Goal: Task Accomplishment & Management: Use online tool/utility

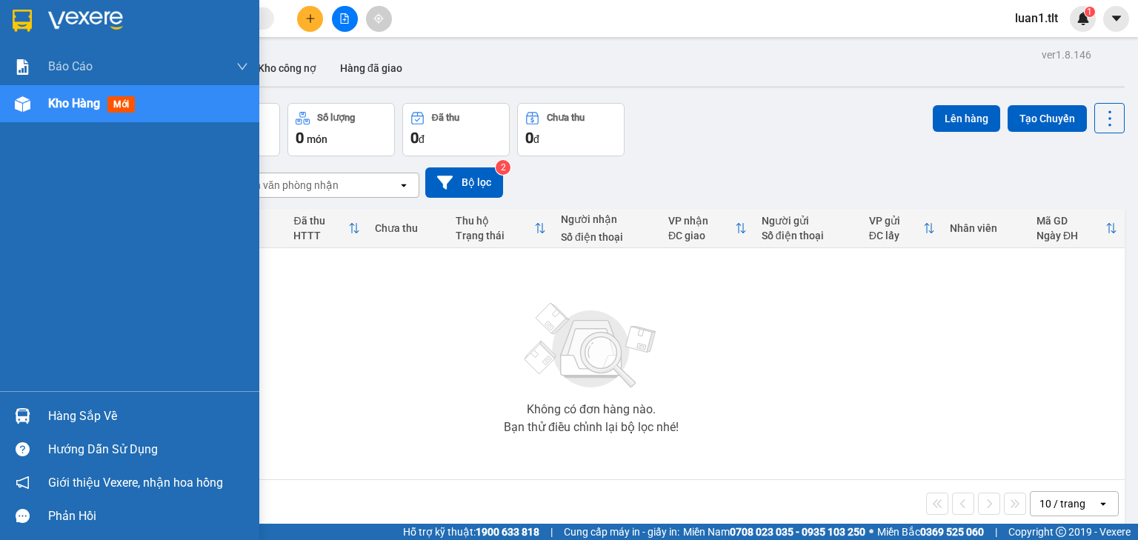
click at [59, 24] on img at bounding box center [85, 21] width 75 height 22
drag, startPoint x: 68, startPoint y: 413, endPoint x: 96, endPoint y: 409, distance: 28.4
click at [69, 413] on div "Hàng sắp về" at bounding box center [148, 416] width 200 height 22
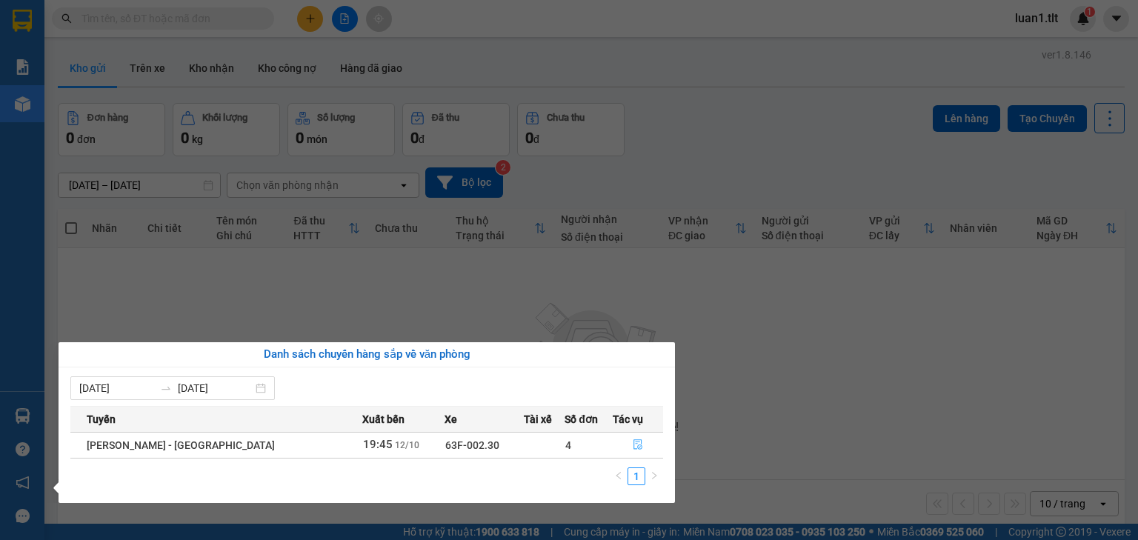
click at [650, 442] on button "button" at bounding box center [638, 446] width 49 height 24
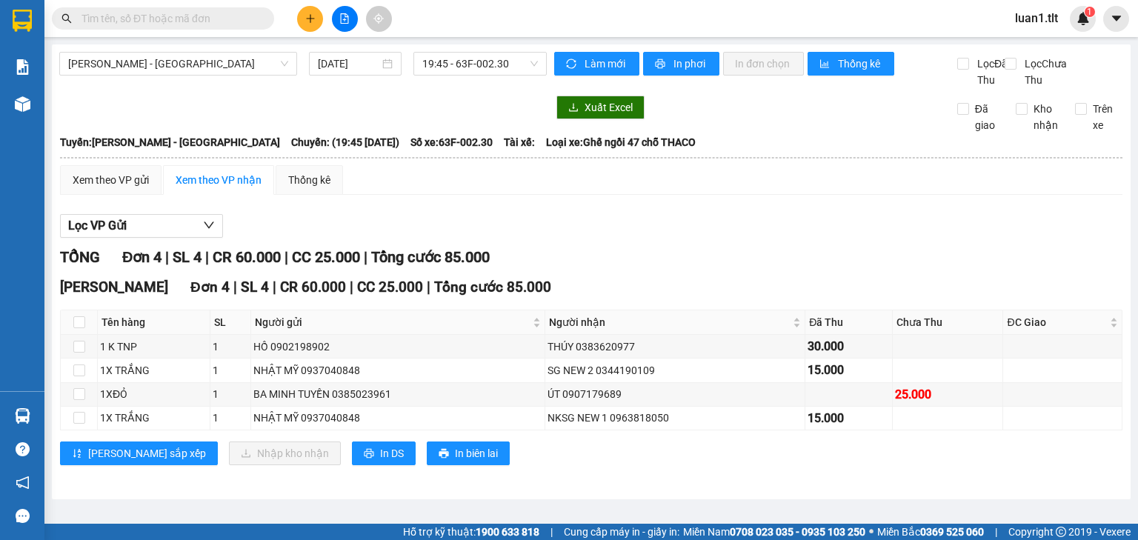
click at [732, 258] on div "Lọc VP Gửi TỔNG Đơn 4 | SL 4 | CR 60.000 | CC 25.000 | Tổng cước 85.000 [PERSO…" at bounding box center [591, 345] width 1063 height 277
click at [84, 328] on input "checkbox" at bounding box center [79, 322] width 12 height 12
checkbox input "true"
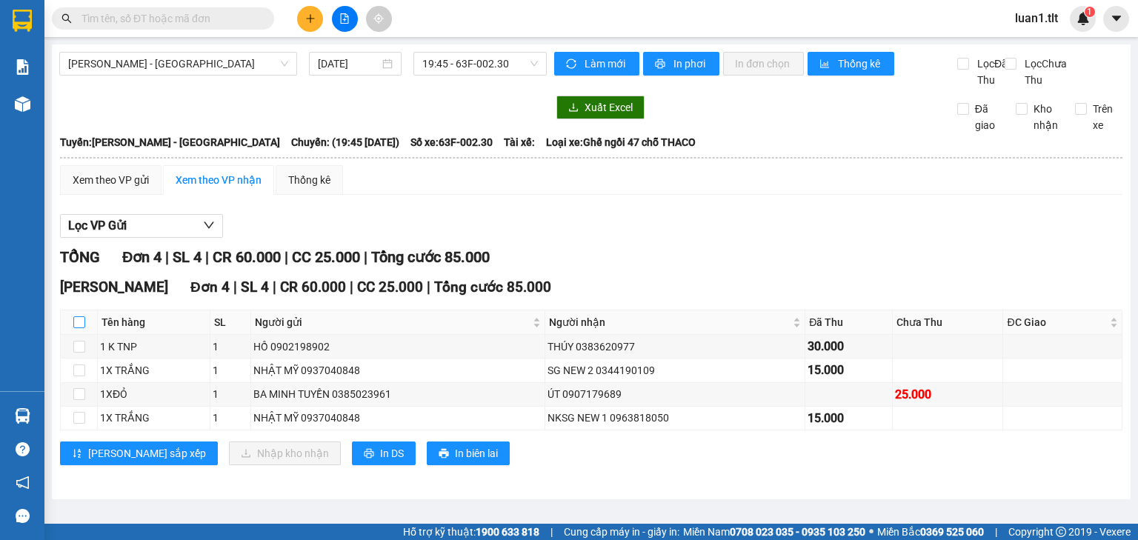
checkbox input "true"
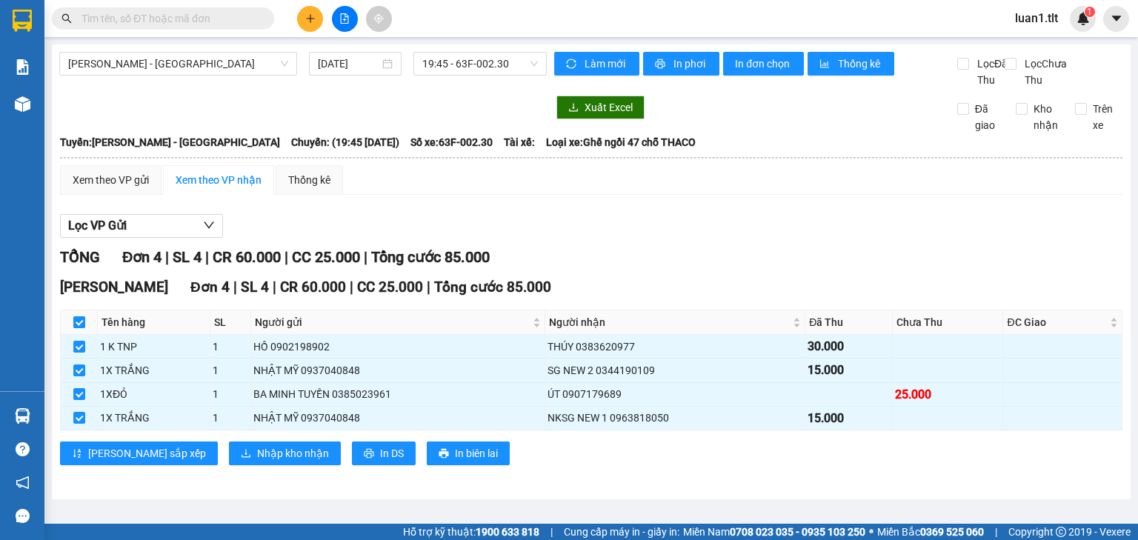
click at [83, 328] on input "checkbox" at bounding box center [79, 322] width 12 height 12
checkbox input "false"
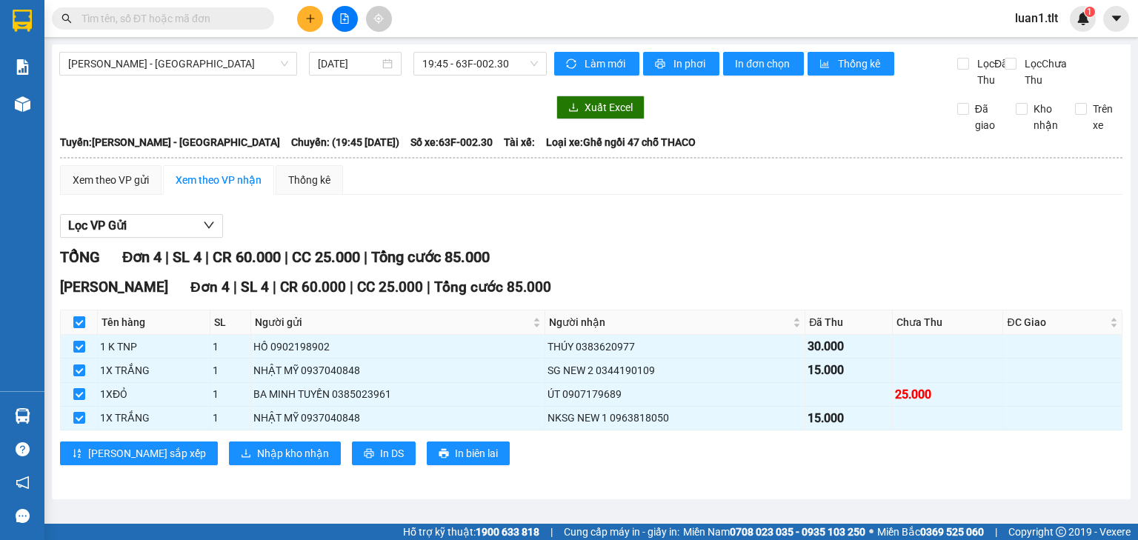
checkbox input "false"
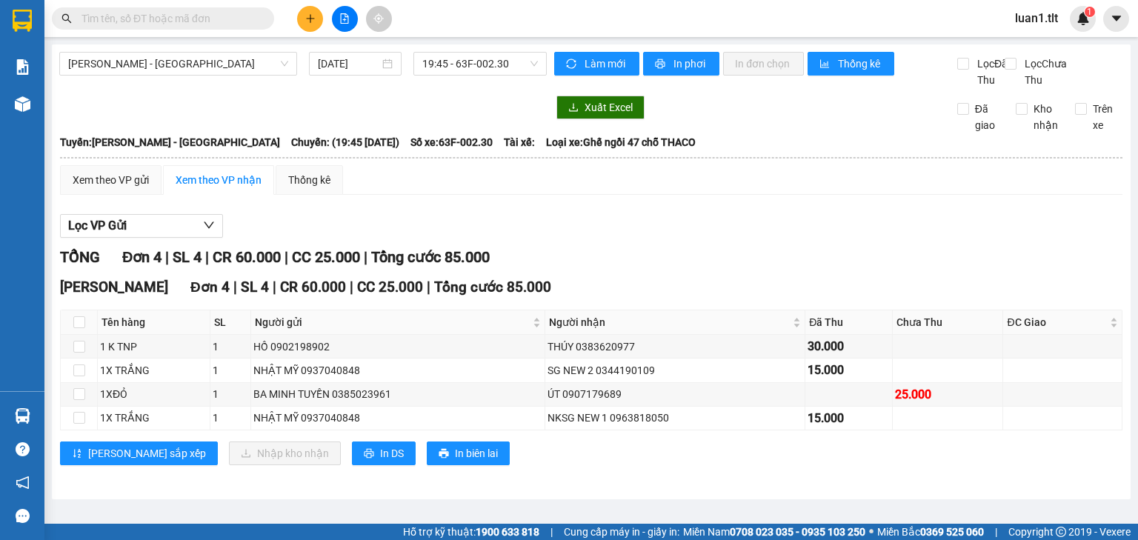
drag, startPoint x: 803, startPoint y: 213, endPoint x: 727, endPoint y: 240, distance: 80.9
click at [803, 213] on div "Xem theo VP gửi Xem theo VP nhận Thống kê Lọc VP Gửi TỔNG Đơn 4 | SL 4 | CR 60…" at bounding box center [591, 324] width 1063 height 319
click at [196, 26] on span at bounding box center [163, 18] width 222 height 22
click at [196, 22] on input "text" at bounding box center [169, 18] width 175 height 16
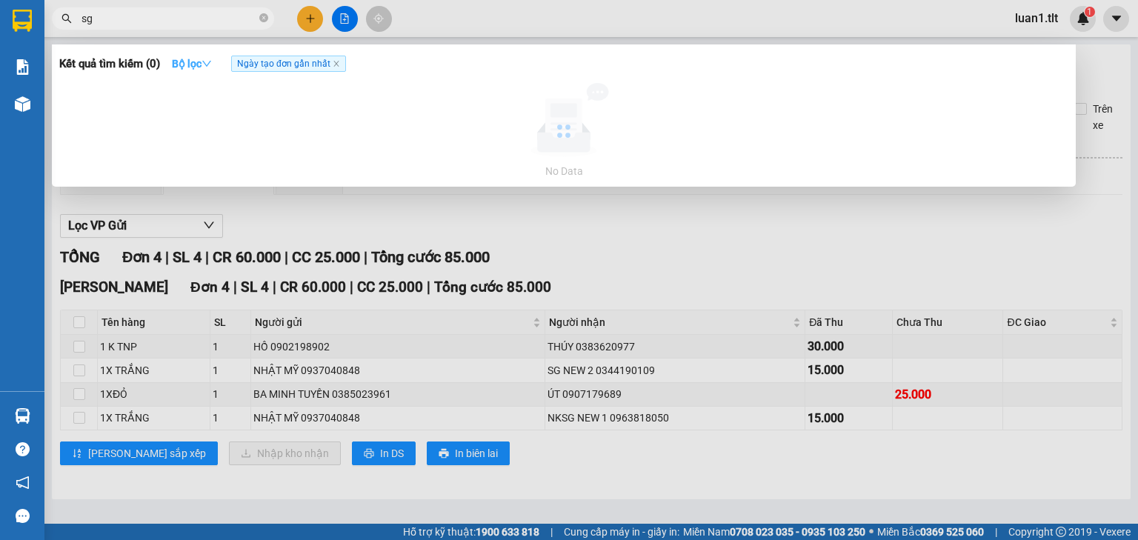
type input "sg"
click at [202, 62] on strong "Bộ lọc" at bounding box center [192, 64] width 40 height 12
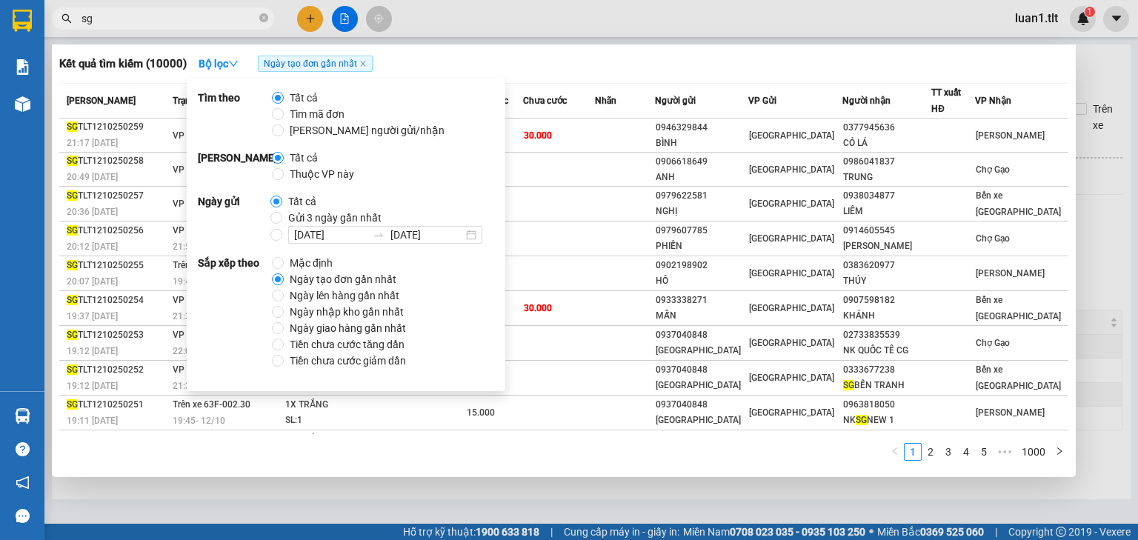
click at [328, 178] on span "Thuộc VP này" at bounding box center [322, 174] width 76 height 16
click at [284, 178] on input "Thuộc VP này" at bounding box center [278, 174] width 12 height 12
radio input "true"
radio input "false"
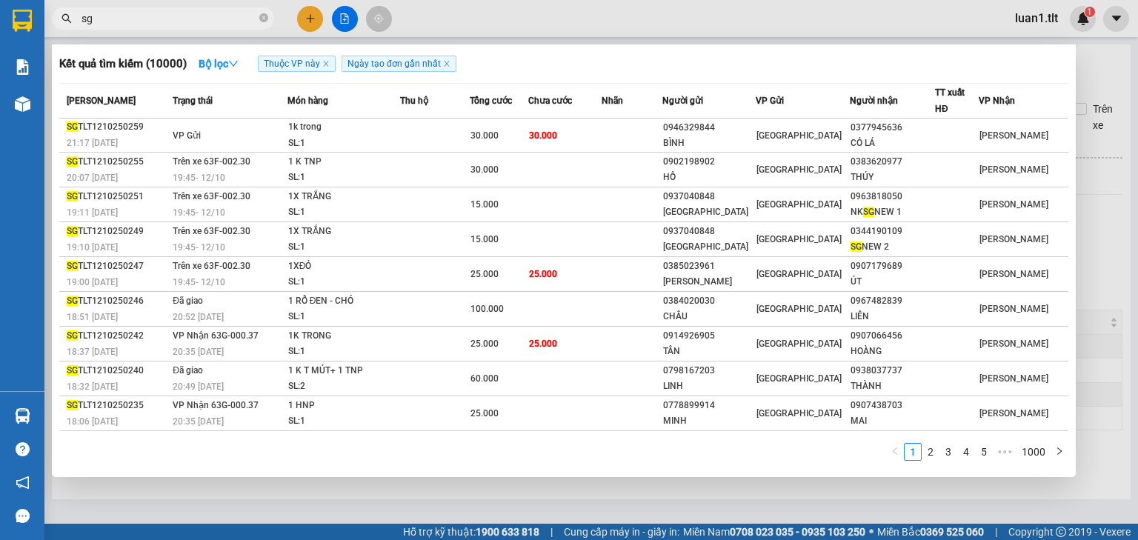
click at [677, 36] on div at bounding box center [569, 270] width 1138 height 540
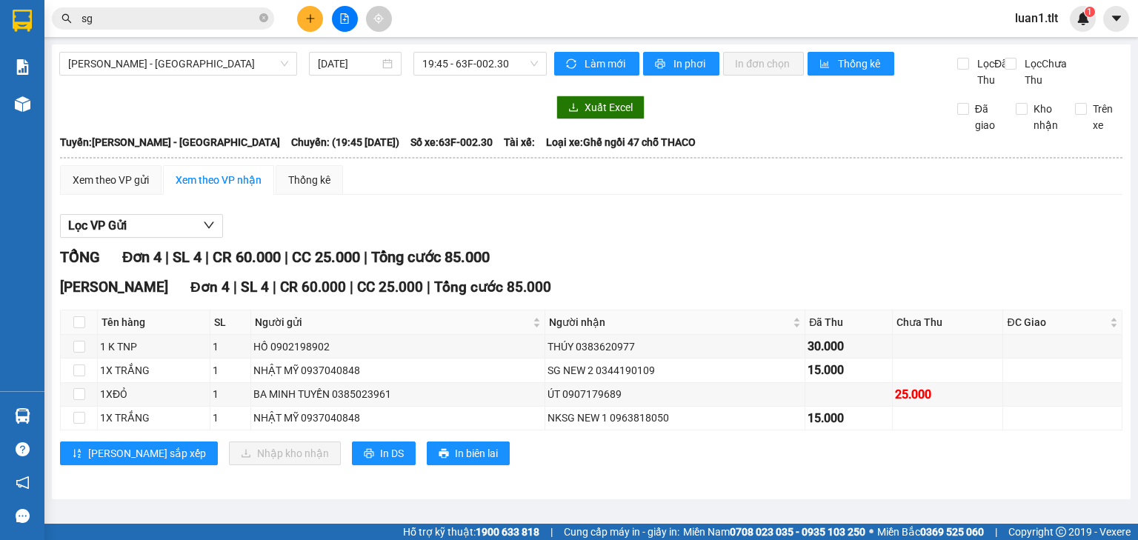
click at [167, 11] on input "sg" at bounding box center [169, 18] width 175 height 16
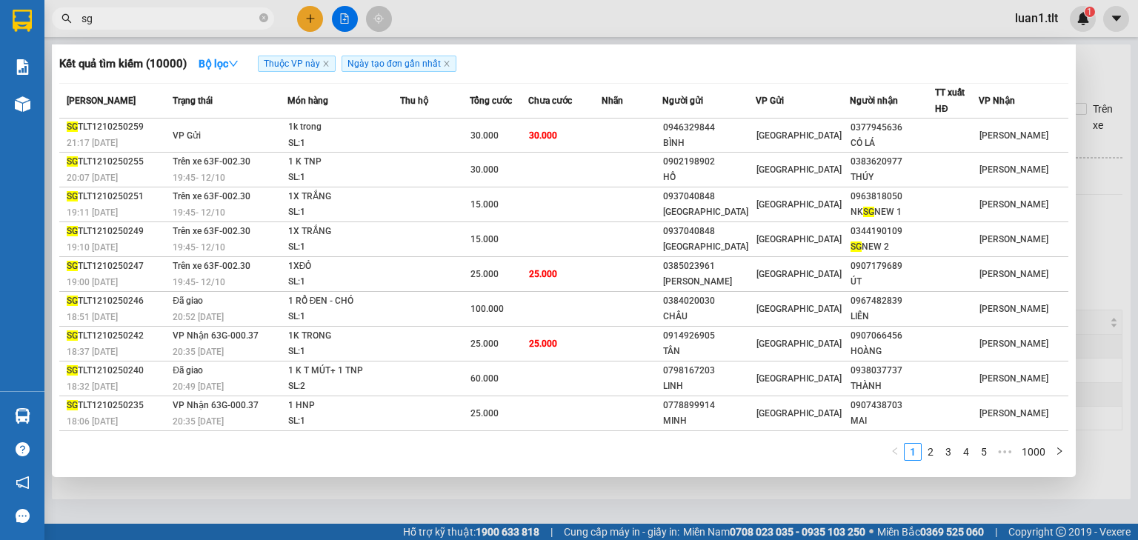
click at [326, 63] on icon "close" at bounding box center [325, 63] width 7 height 7
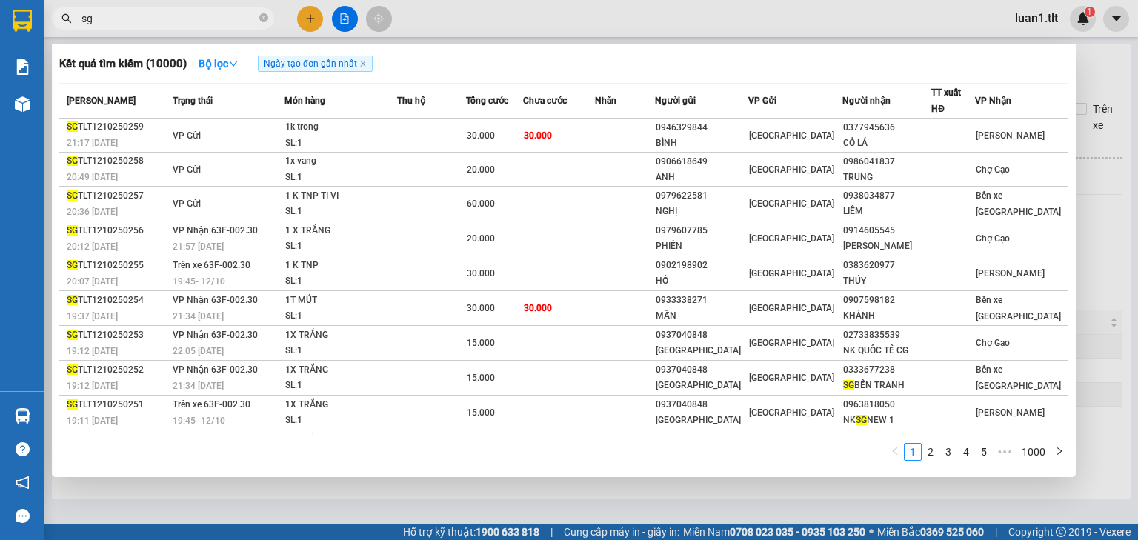
click at [450, 484] on div at bounding box center [569, 270] width 1138 height 540
